Goal: Navigation & Orientation: Go to known website

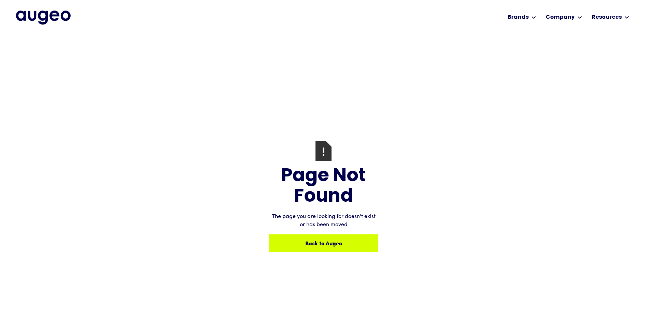
drag, startPoint x: 238, startPoint y: 69, endPoint x: 241, endPoint y: 65, distance: 4.8
click at [238, 68] on div "Page Not Found The page you are looking for doesn't exist or has been moved Bac…" at bounding box center [323, 196] width 647 height 325
click at [89, 46] on div "Page Not Found The page you are looking for doesn't exist or has been moved Bac…" at bounding box center [323, 196] width 647 height 325
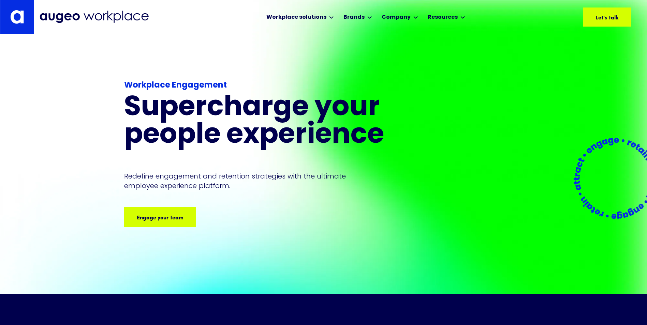
drag, startPoint x: 240, startPoint y: 39, endPoint x: 277, endPoint y: 34, distance: 37.1
click at [240, 39] on div "Workplace Engagement Supercharge your people experience Redefine engagement and…" at bounding box center [323, 164] width 399 height 260
